Goal: Information Seeking & Learning: Learn about a topic

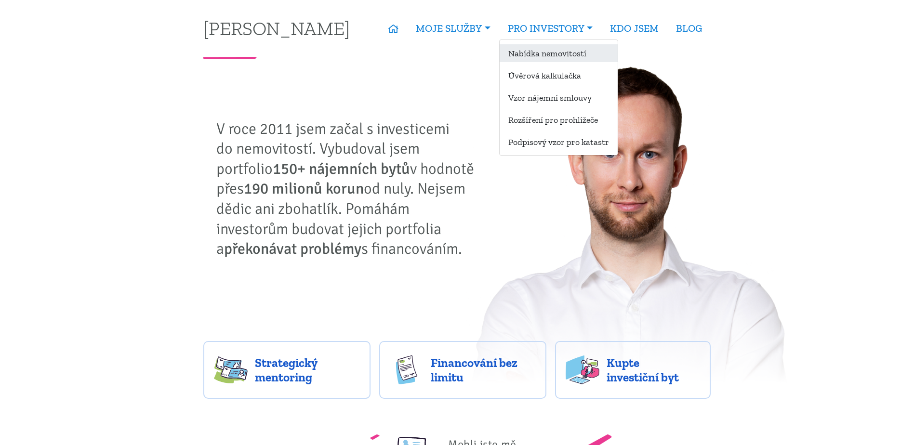
click at [553, 49] on link "Nabídka nemovitostí" at bounding box center [559, 53] width 118 height 18
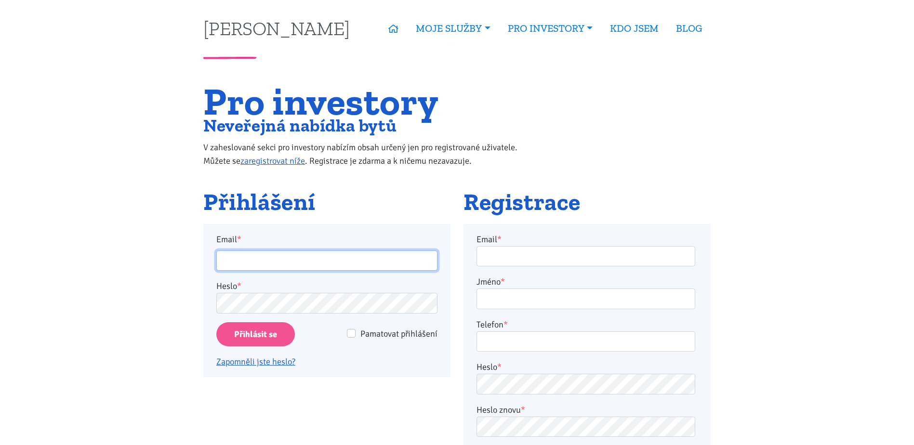
click at [261, 258] on input "Email *" at bounding box center [326, 261] width 221 height 21
type input "verokore@seznam.cz"
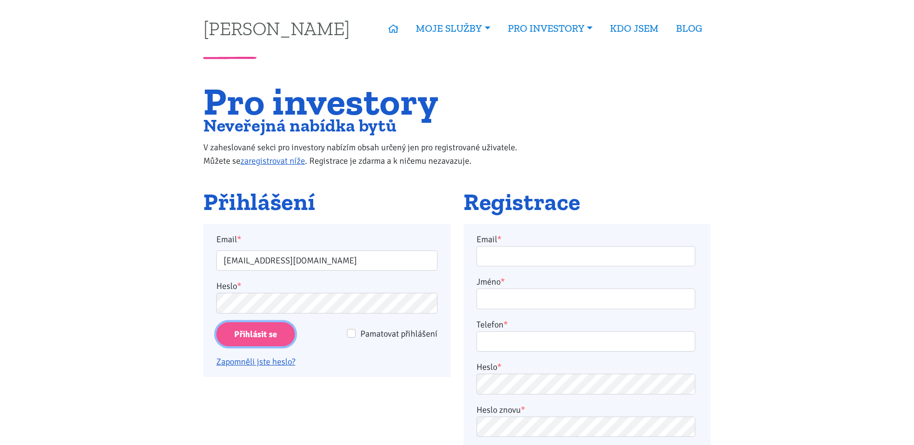
click at [242, 334] on input "Přihlásit se" at bounding box center [255, 334] width 79 height 25
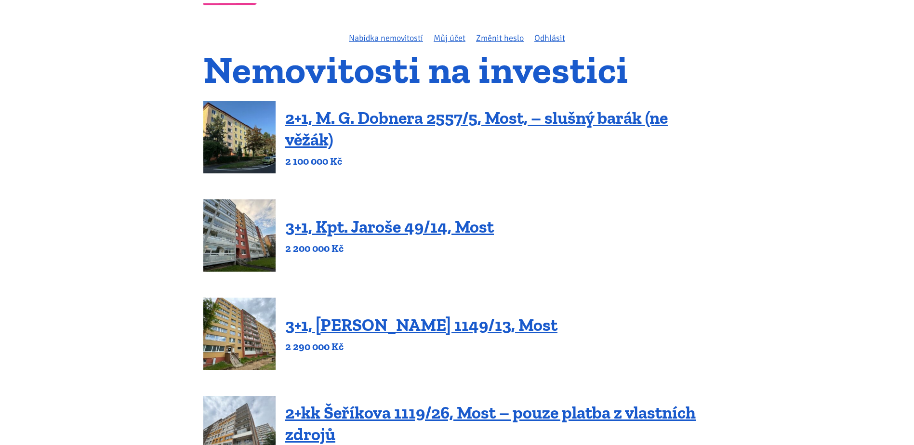
scroll to position [48, 0]
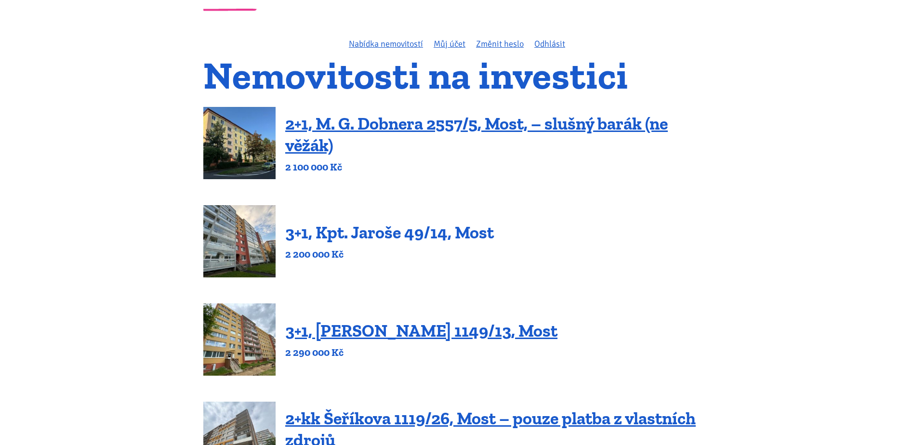
click at [391, 229] on link "3+1, Kpt. Jaroše 49/14, Most" at bounding box center [389, 232] width 209 height 21
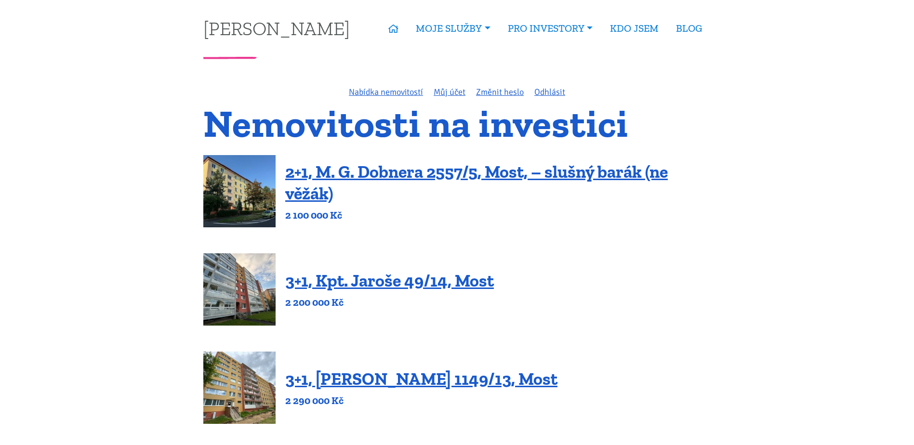
scroll to position [48, 0]
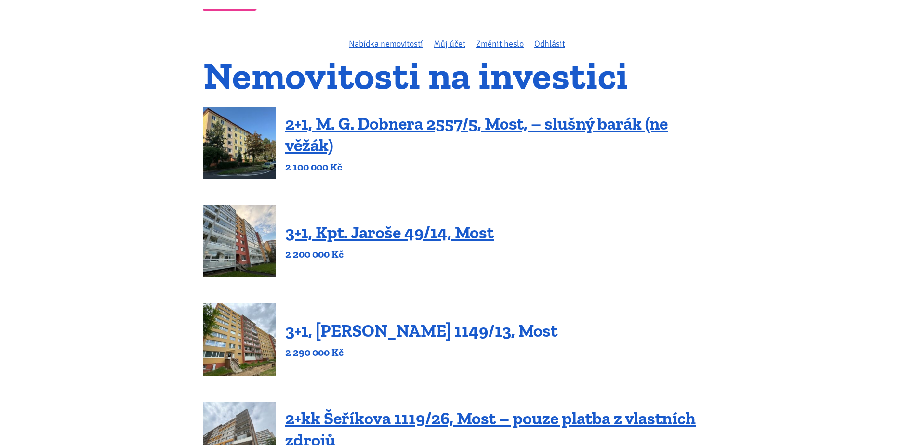
click at [392, 331] on link "3+1, [PERSON_NAME] 1149/13, Most" at bounding box center [421, 330] width 272 height 21
